Goal: Information Seeking & Learning: Find specific fact

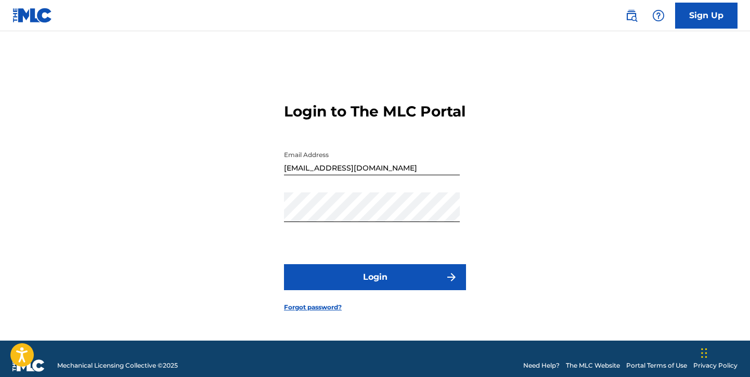
click at [421, 279] on button "Login" at bounding box center [375, 277] width 182 height 26
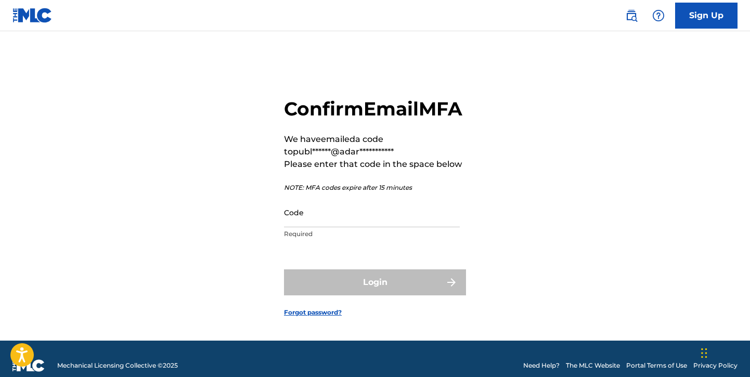
click at [353, 227] on input "Code" at bounding box center [372, 213] width 176 height 30
paste input "151920"
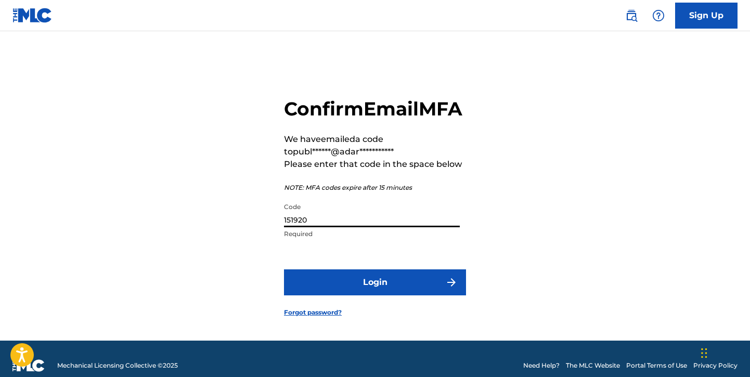
type input "151920"
click at [365, 295] on button "Login" at bounding box center [375, 282] width 182 height 26
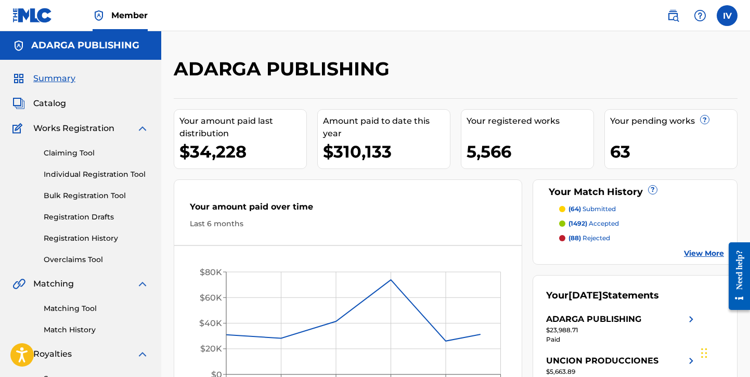
click at [55, 101] on span "Catalog" at bounding box center [49, 103] width 33 height 12
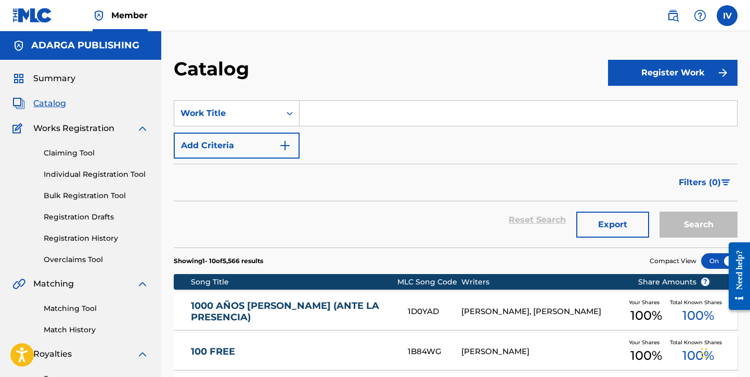
click at [304, 115] on input "Search Form" at bounding box center [518, 113] width 437 height 25
paste input "El Último Adiós"
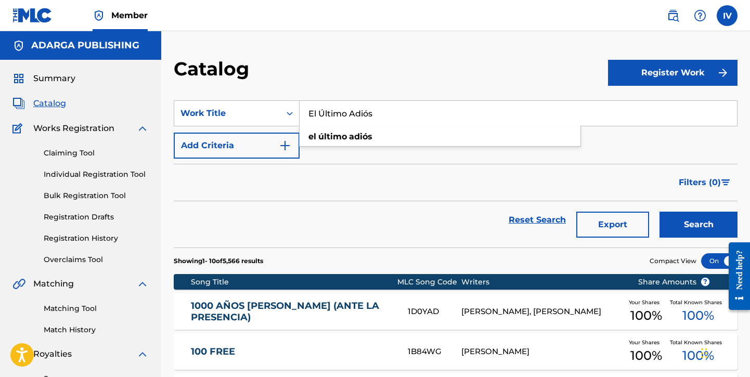
type input "El Último Adiós"
click at [659, 212] on button "Search" at bounding box center [698, 225] width 78 height 26
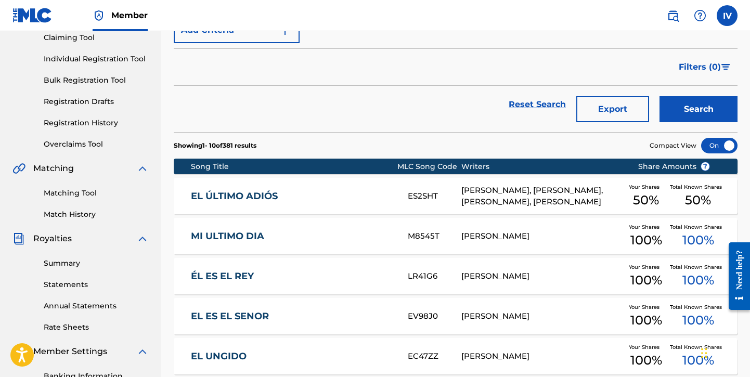
scroll to position [123, 0]
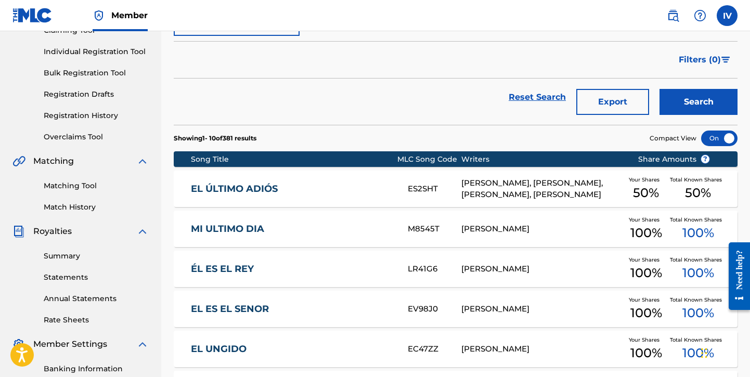
click at [231, 187] on link "EL ÚLTIMO ADIÓS" at bounding box center [292, 189] width 203 height 12
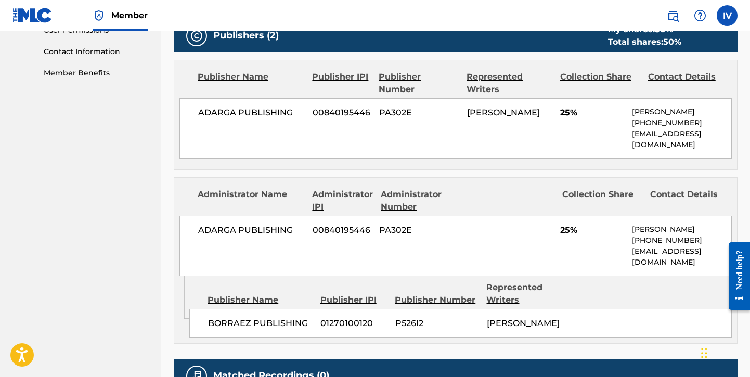
scroll to position [506, 0]
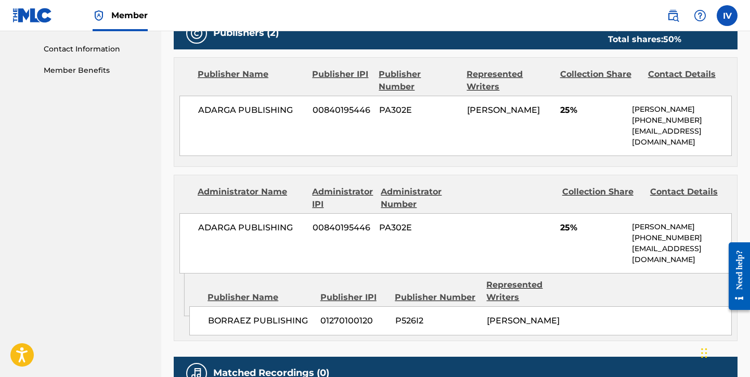
copy span "[PERSON_NAME]"
drag, startPoint x: 467, startPoint y: 108, endPoint x: 545, endPoint y: 121, distance: 79.2
click at [540, 115] on span "[PERSON_NAME]" at bounding box center [503, 110] width 73 height 10
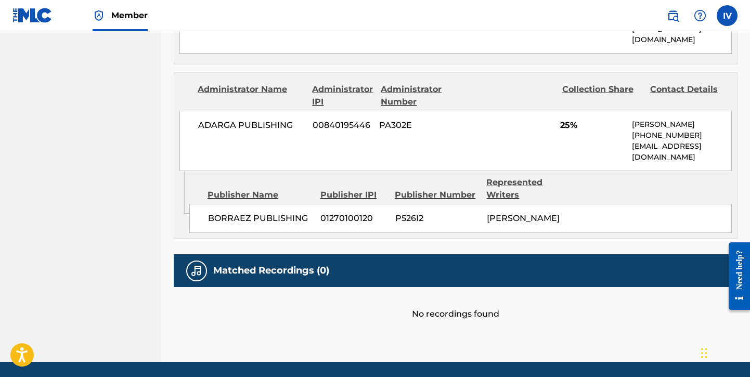
scroll to position [613, 0]
